Goal: Task Accomplishment & Management: Manage account settings

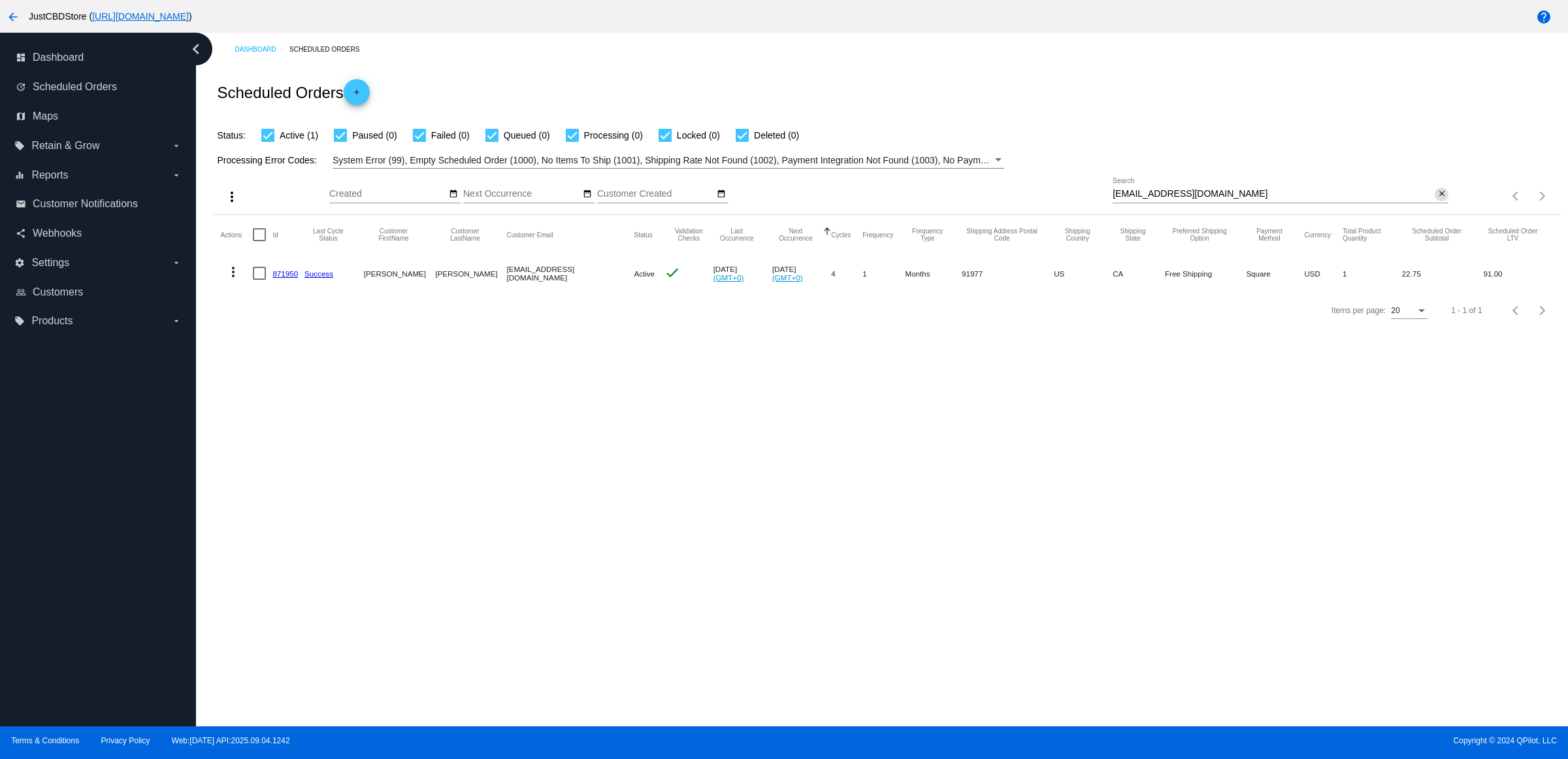
click at [1445, 201] on button "close" at bounding box center [1441, 194] width 14 height 14
click at [1442, 206] on mat-icon "search" at bounding box center [1439, 196] width 16 height 20
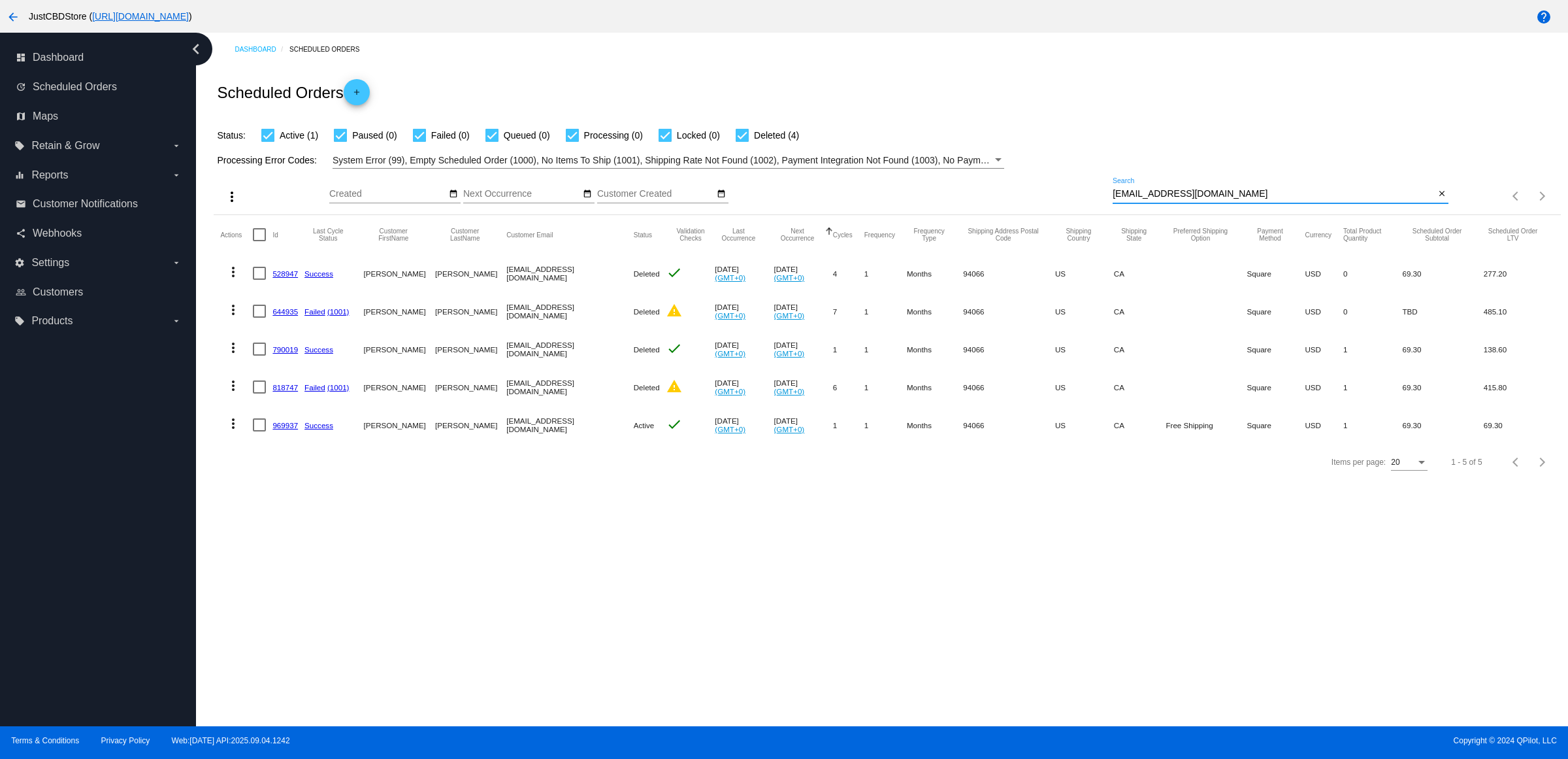
type input "[EMAIL_ADDRESS][DOMAIN_NAME]"
click at [298, 429] on link "969937" at bounding box center [285, 425] width 25 height 8
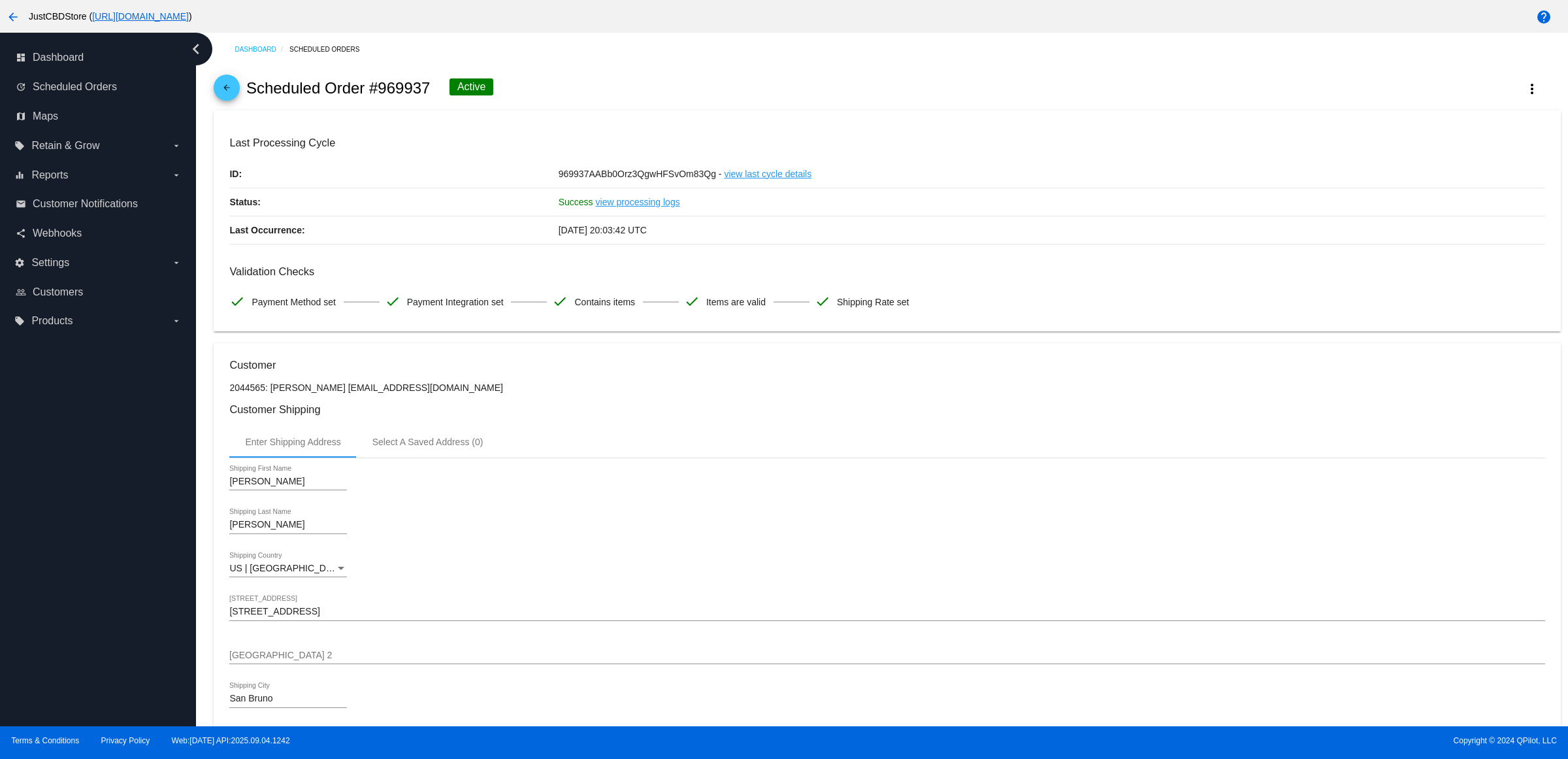
click at [229, 90] on span "arrow_back" at bounding box center [226, 90] width 16 height 32
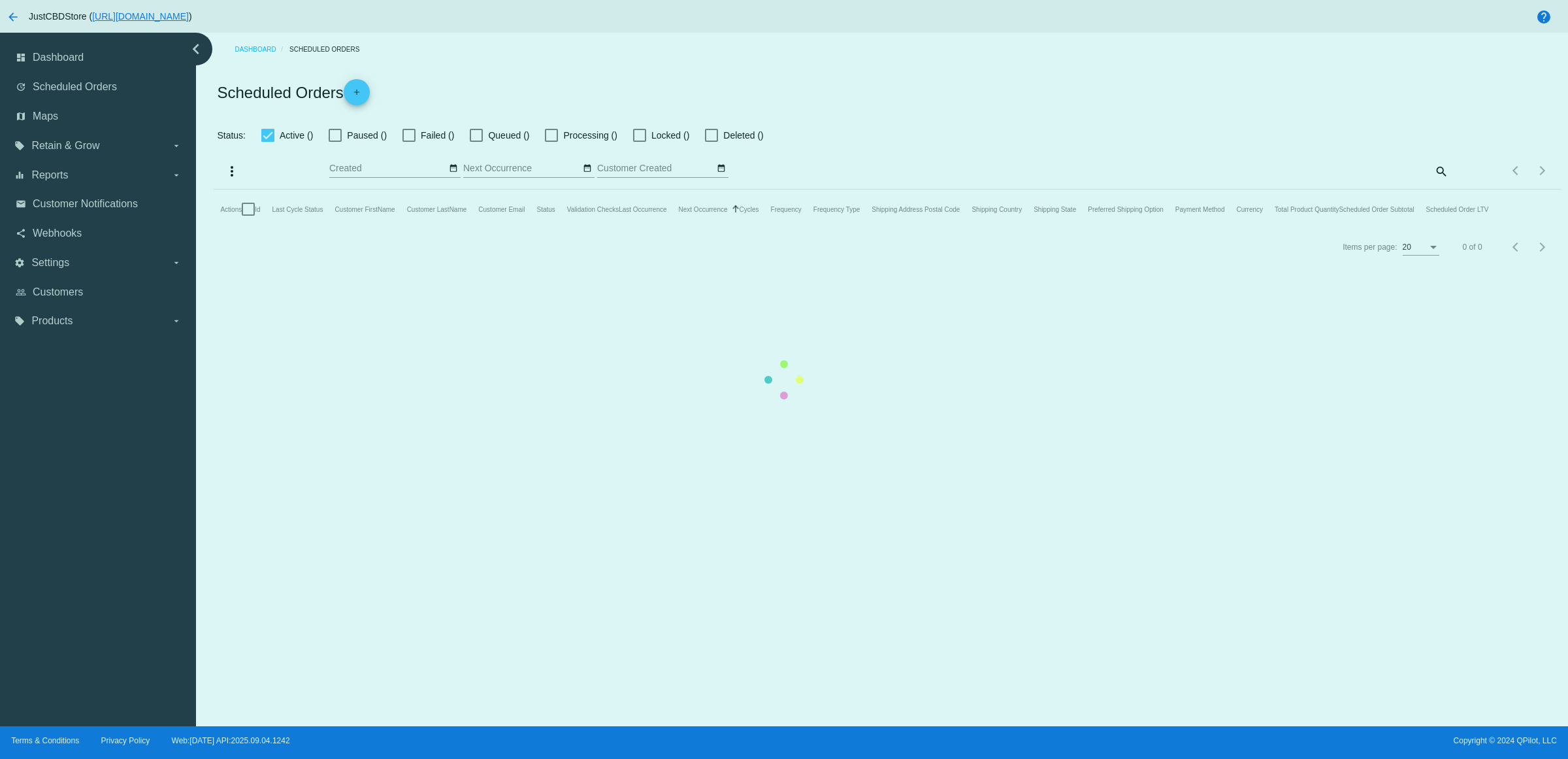
checkbox input "true"
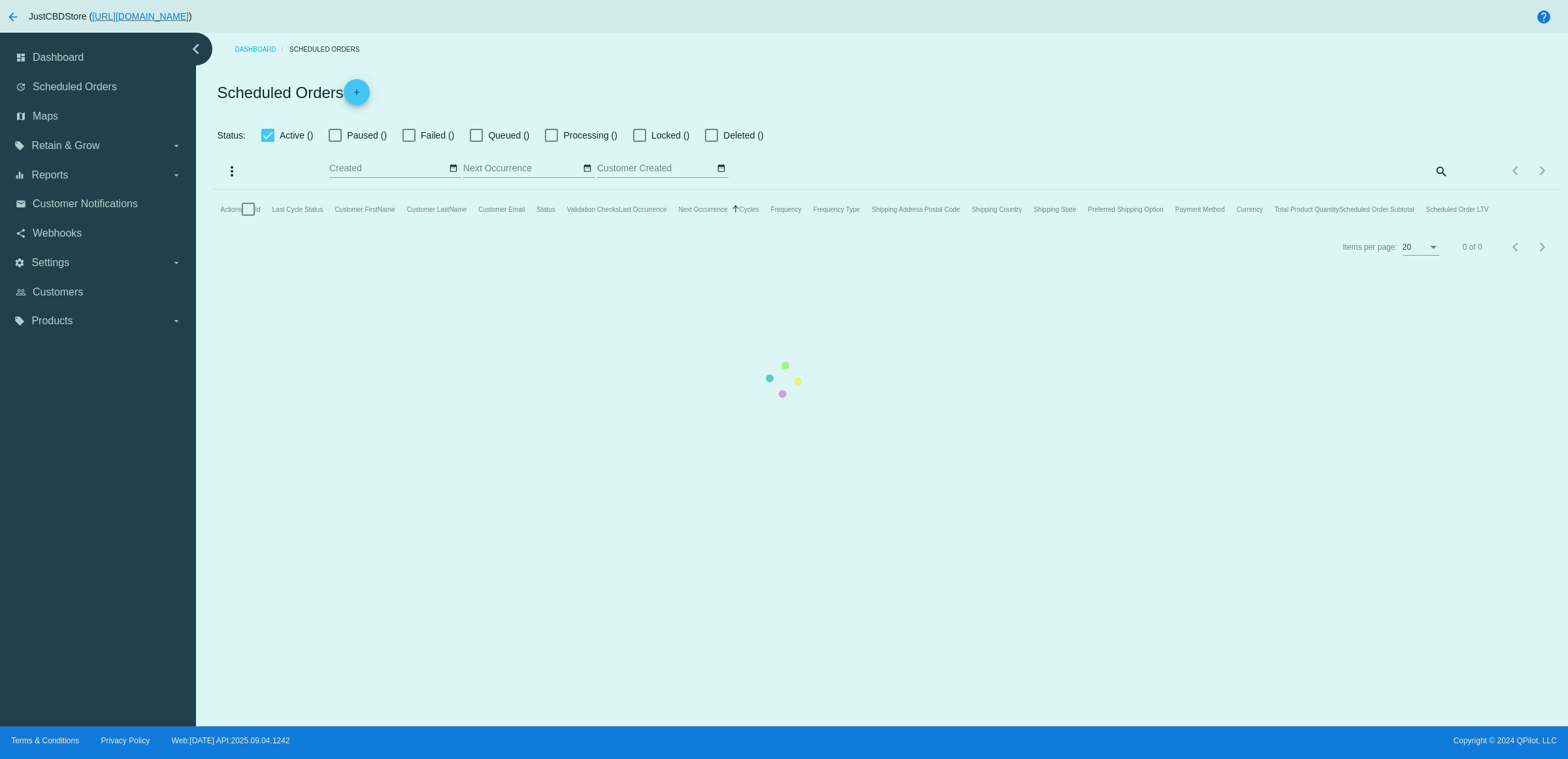
checkbox input "true"
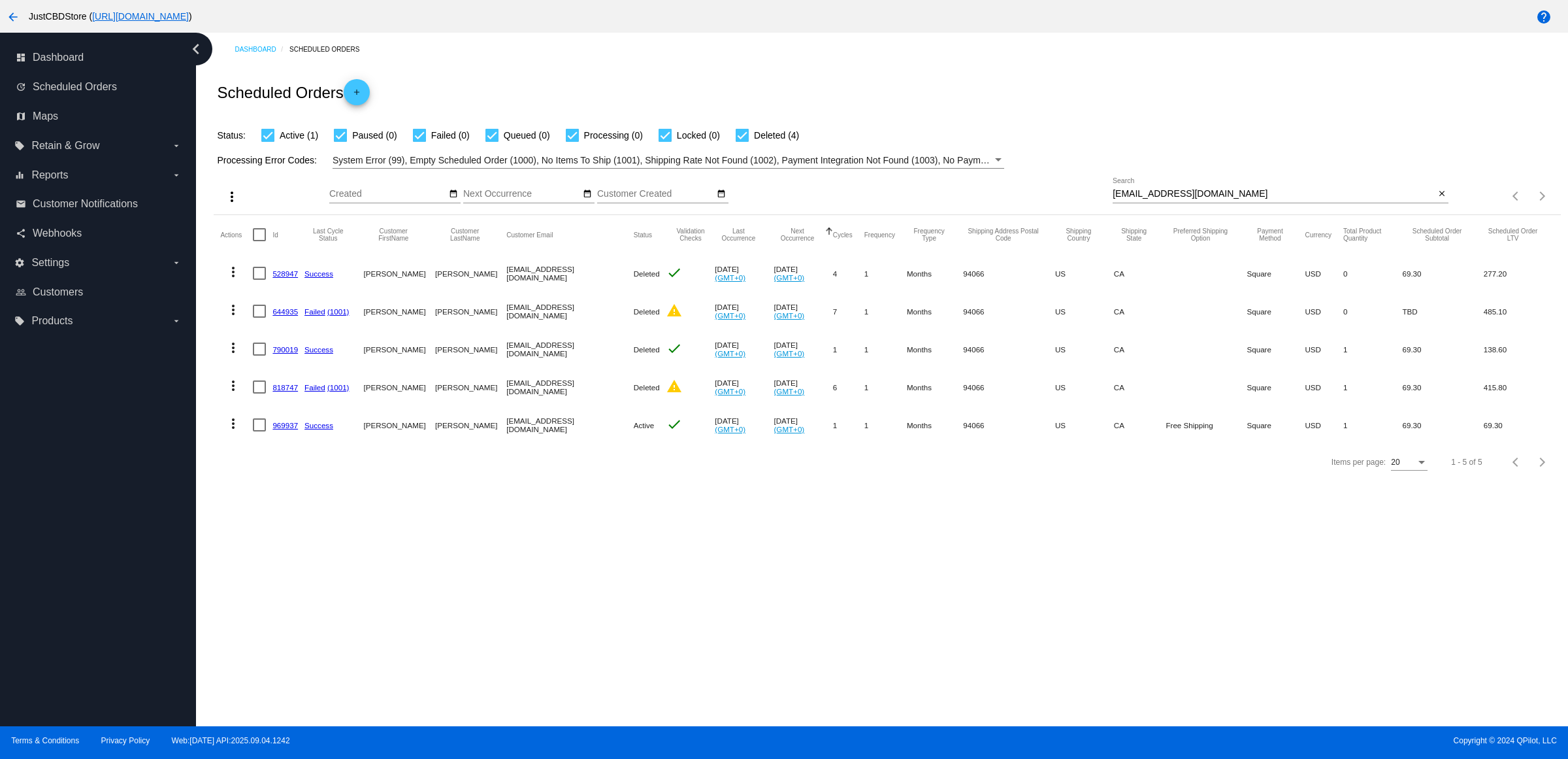
click at [236, 432] on mat-icon "more_vert" at bounding box center [233, 423] width 16 height 16
click at [550, 605] on div at bounding box center [784, 379] width 1568 height 759
click at [241, 432] on mat-icon "more_vert" at bounding box center [233, 423] width 16 height 16
click at [290, 608] on span "Delete" at bounding box center [276, 606] width 26 height 10
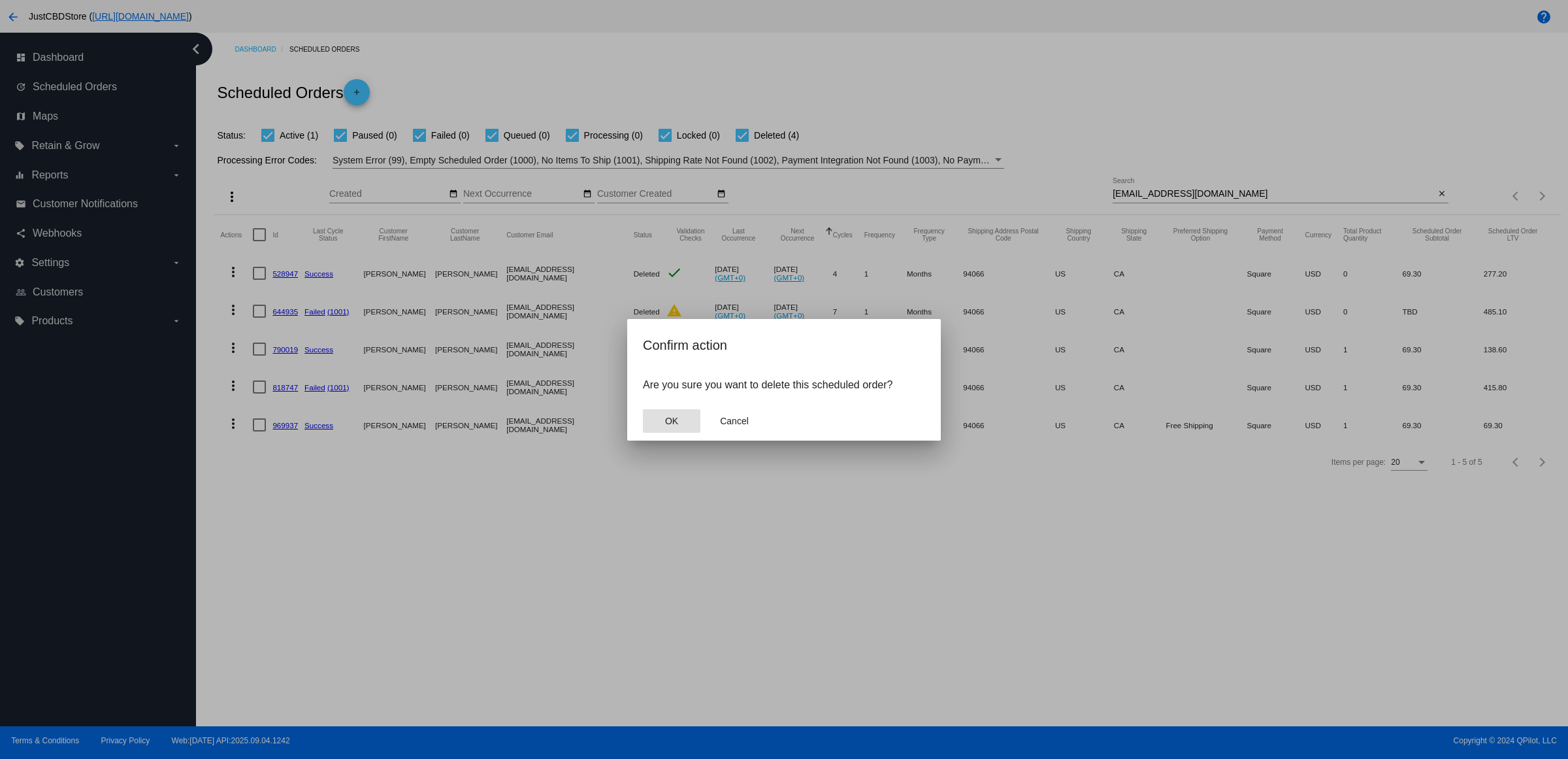
click at [675, 426] on span "OK" at bounding box center [671, 421] width 13 height 10
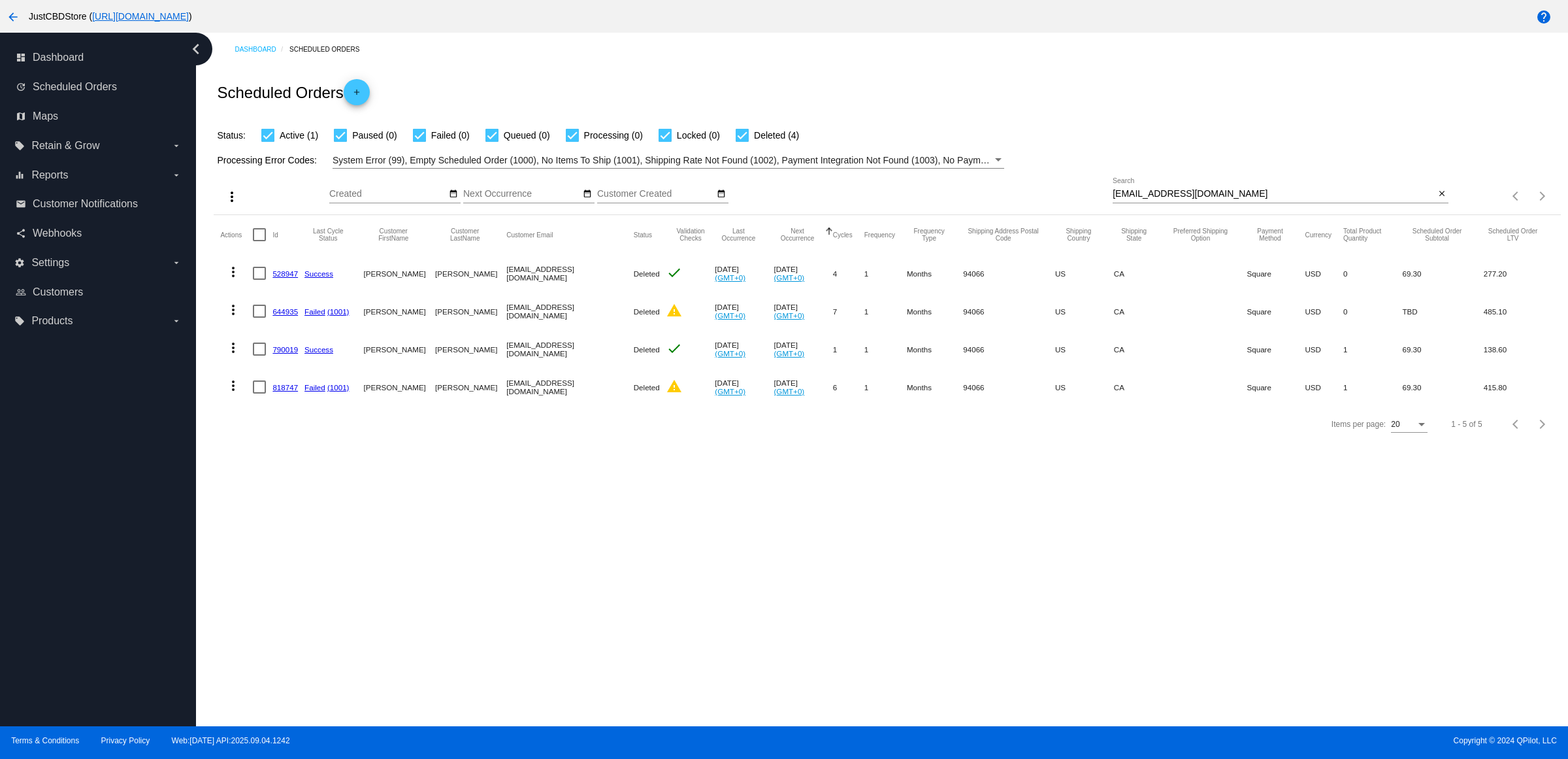
click at [1138, 105] on div "Scheduled Orders add" at bounding box center [886, 92] width 1346 height 52
